Goal: Transaction & Acquisition: Purchase product/service

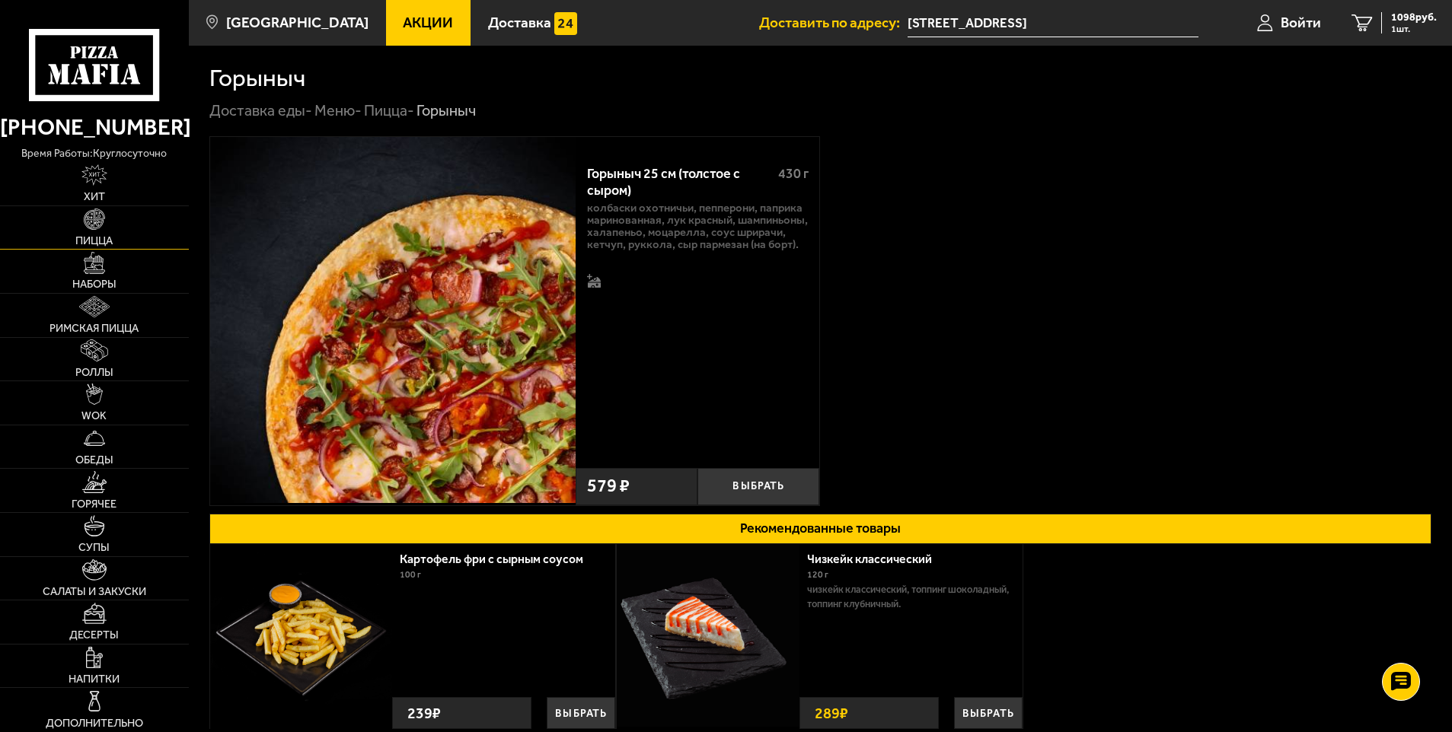
click at [111, 225] on link "Пицца" at bounding box center [94, 227] width 189 height 43
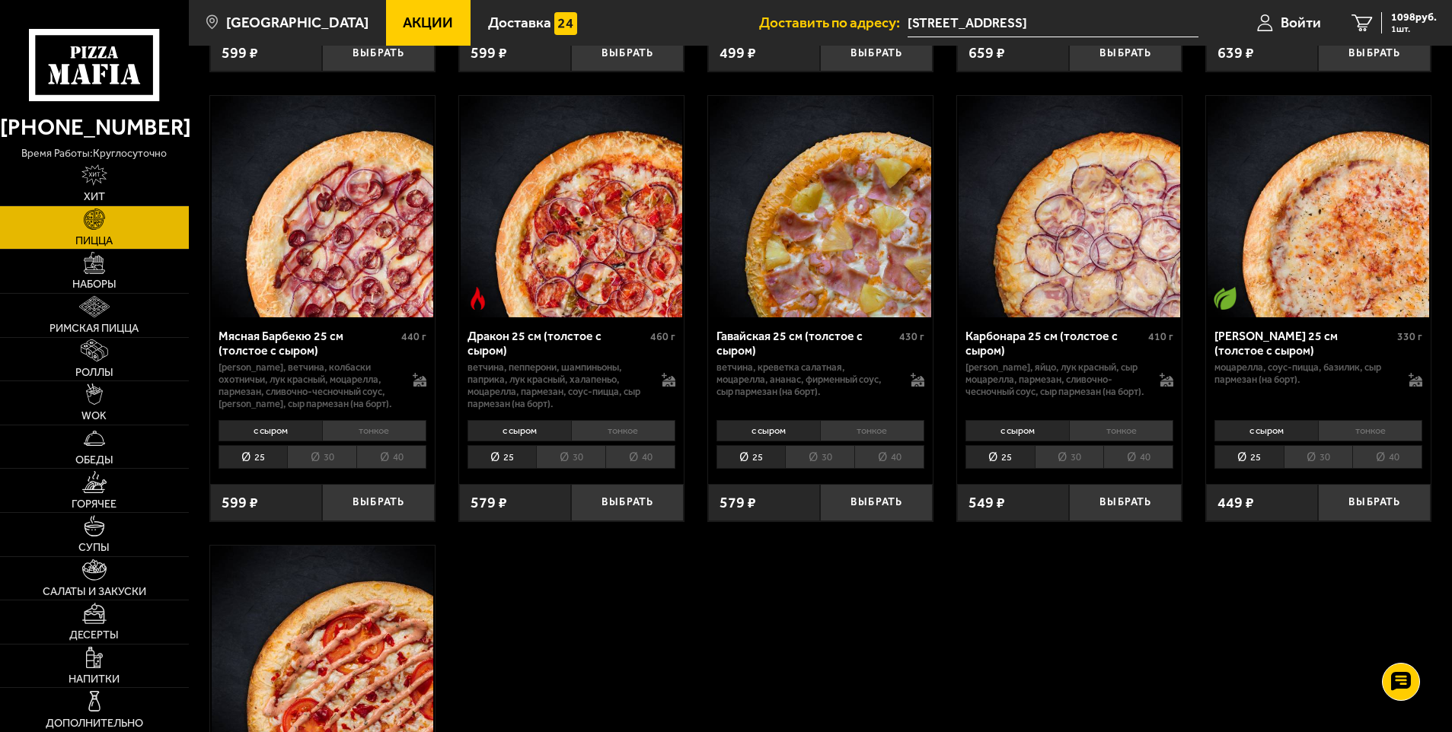
scroll to position [2817, 0]
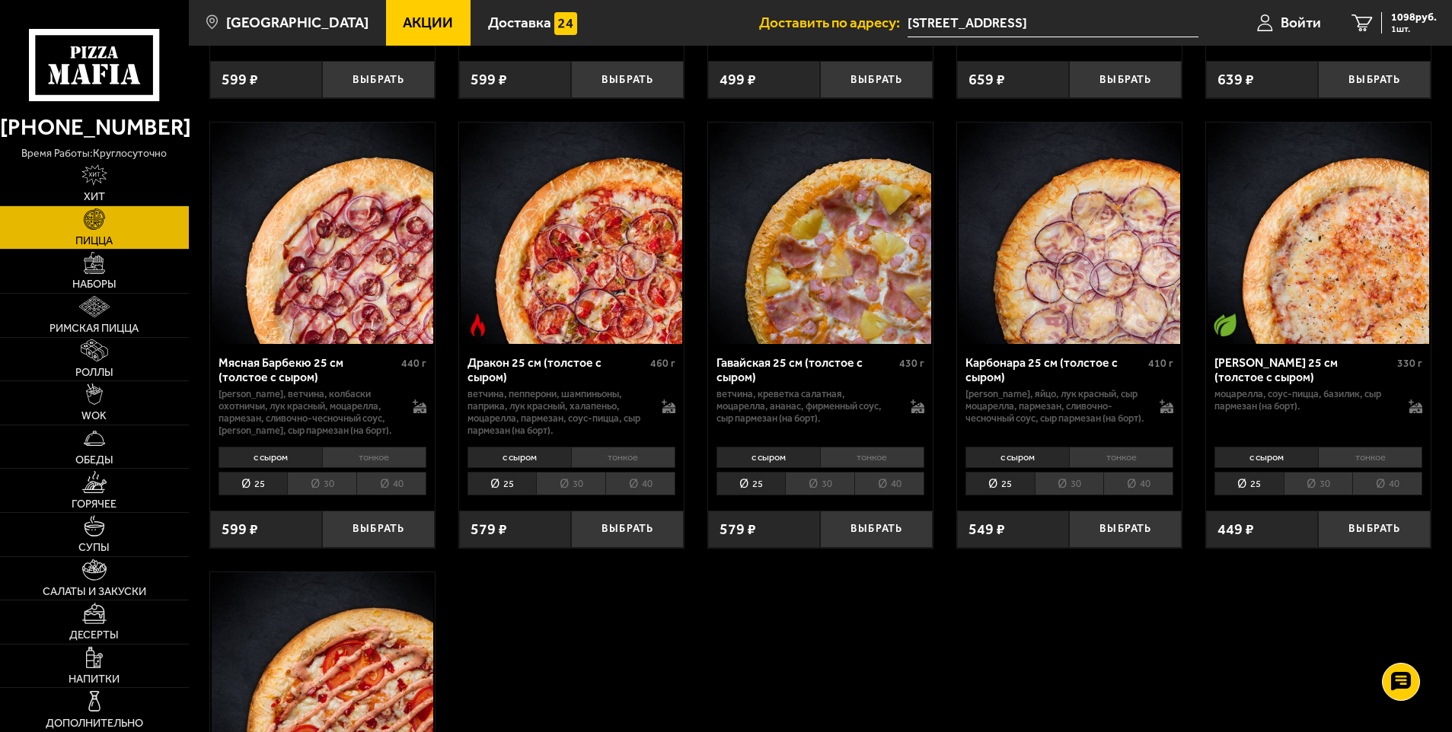
click at [817, 282] on img at bounding box center [821, 234] width 222 height 222
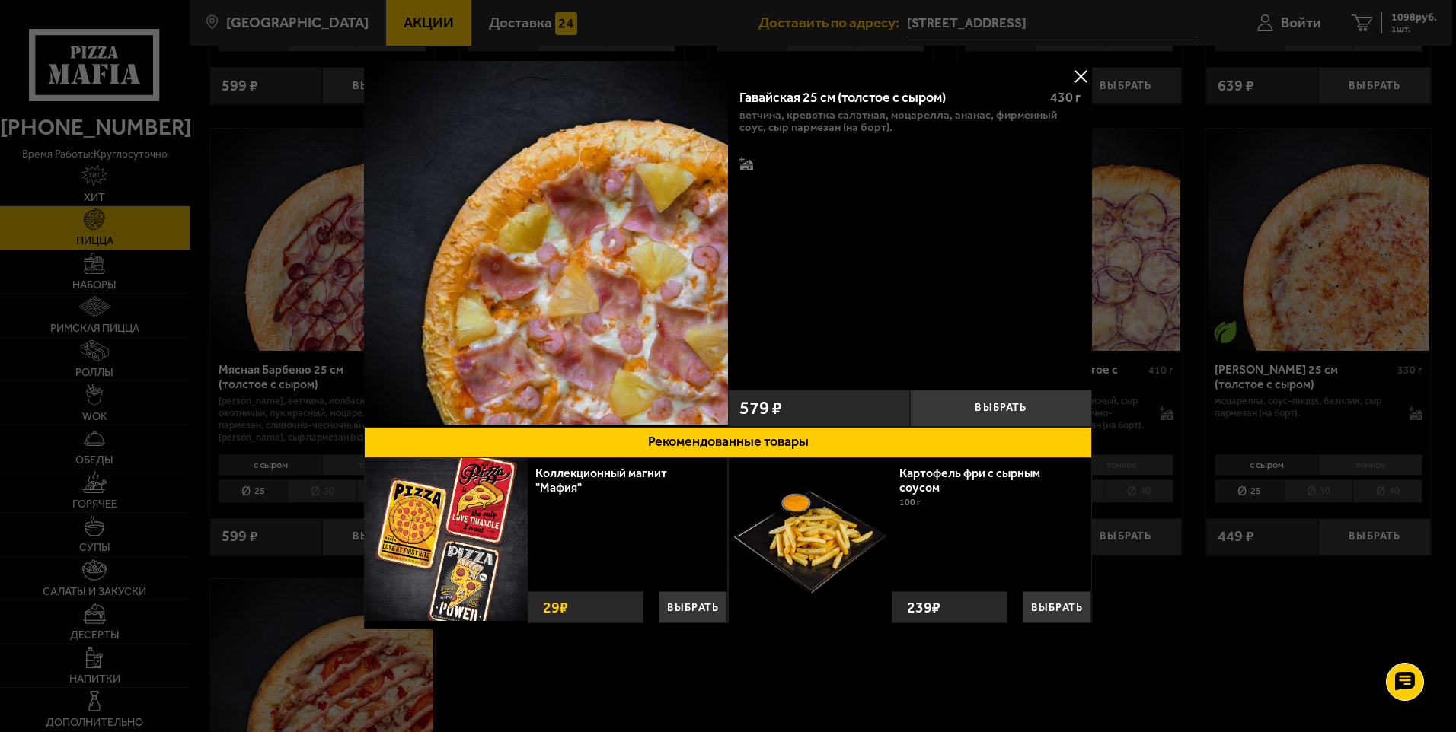
click at [1078, 75] on button at bounding box center [1080, 76] width 23 height 23
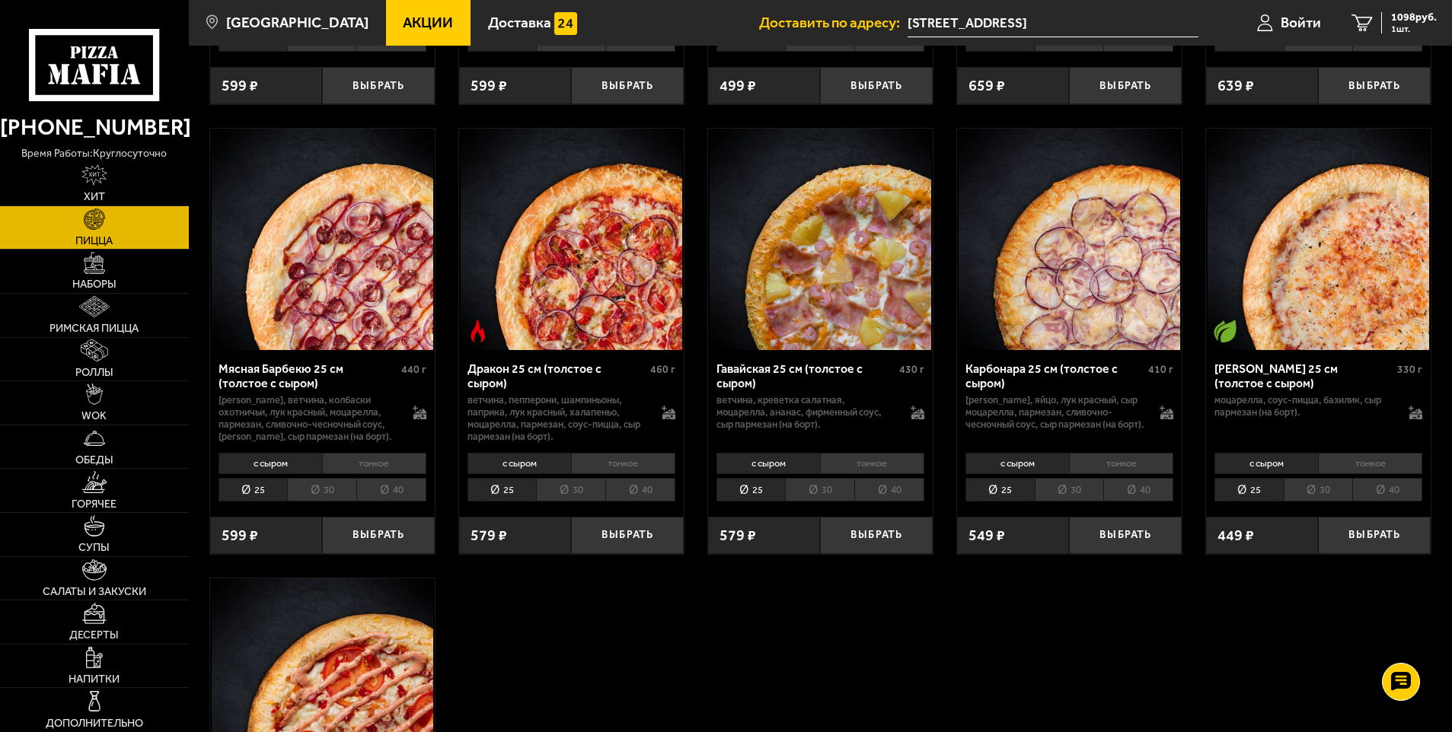
scroll to position [2817, 0]
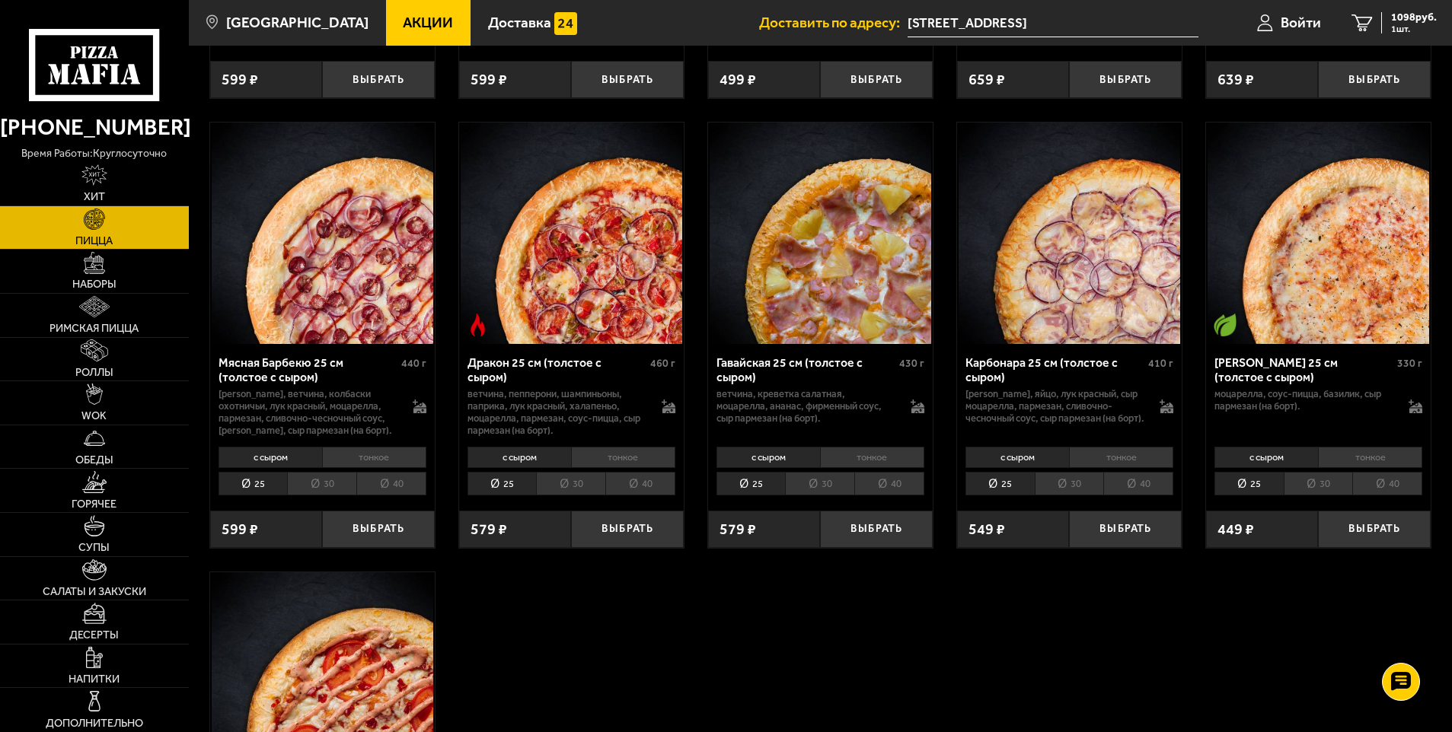
click at [834, 250] on img at bounding box center [821, 234] width 222 height 222
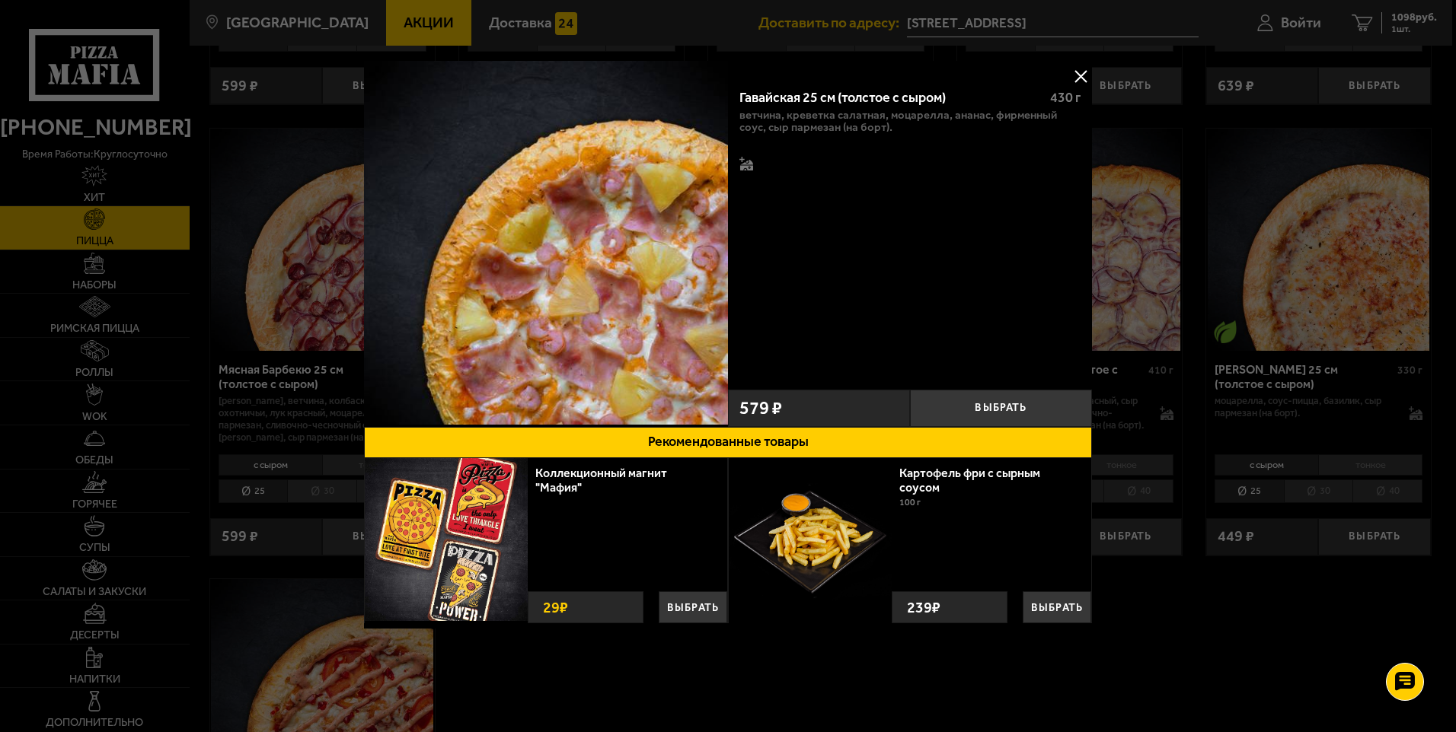
click at [1078, 72] on button at bounding box center [1080, 76] width 23 height 23
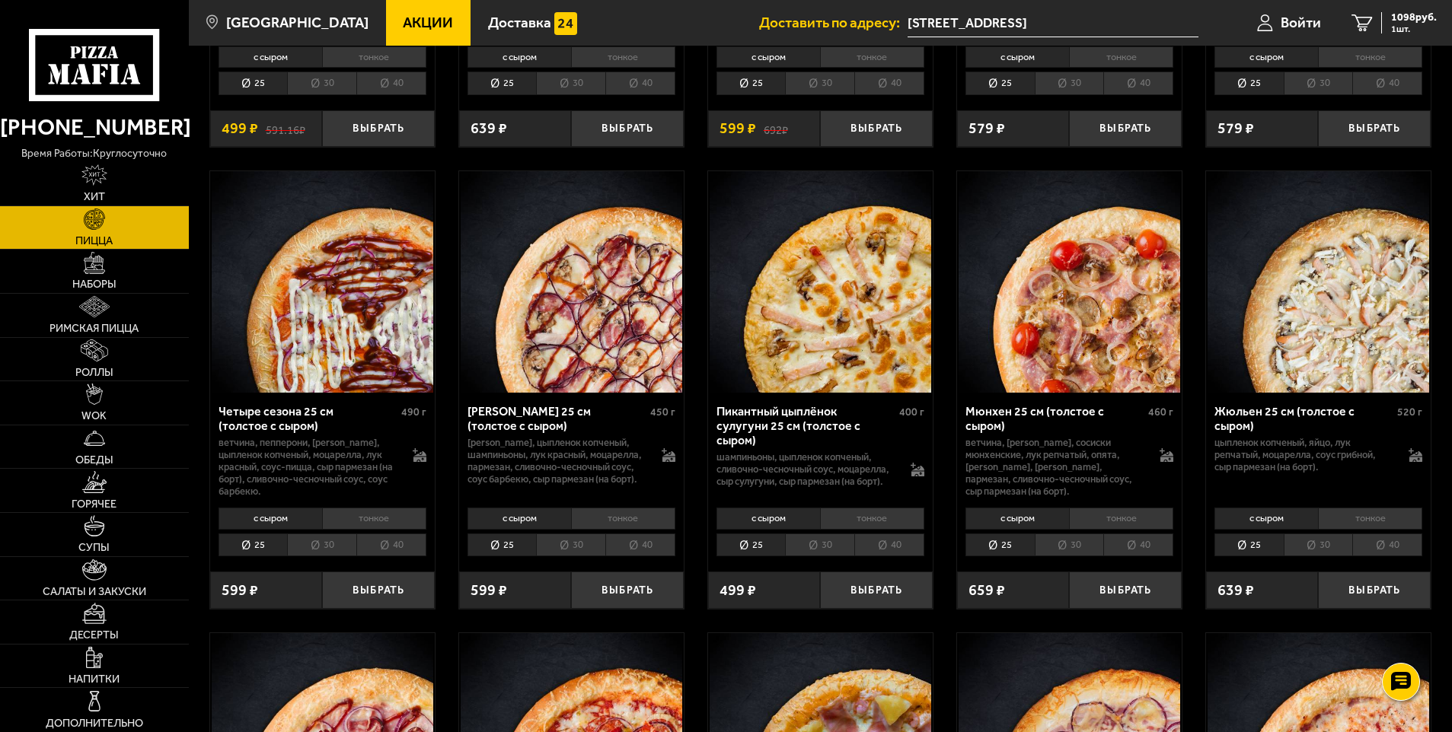
scroll to position [1903, 0]
